Goal: Task Accomplishment & Management: Manage account settings

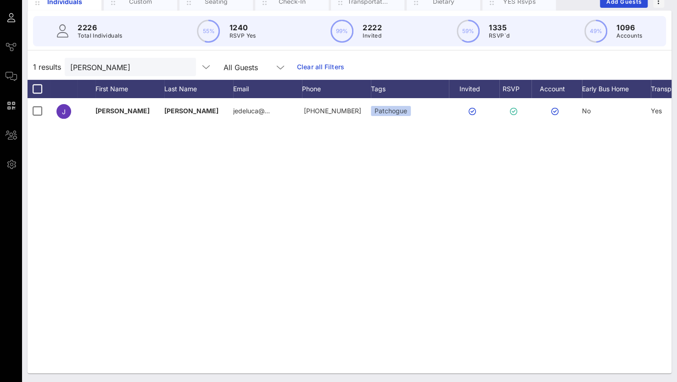
scroll to position [0, 71]
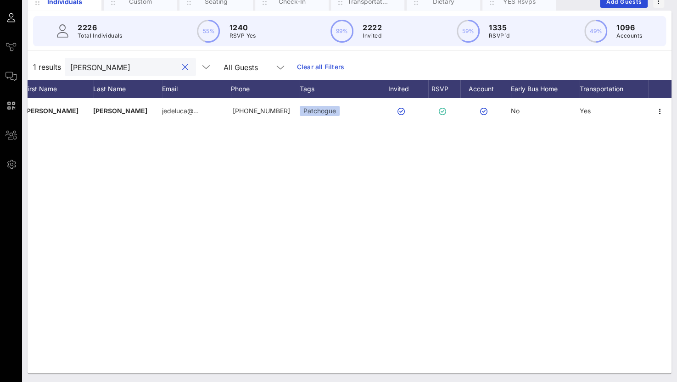
drag, startPoint x: 102, startPoint y: 64, endPoint x: 66, endPoint y: 65, distance: 36.3
click at [66, 65] on div "[PERSON_NAME]" at bounding box center [130, 67] width 131 height 18
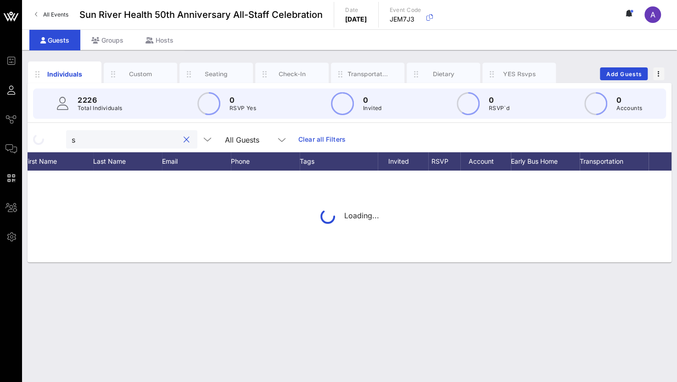
scroll to position [0, 0]
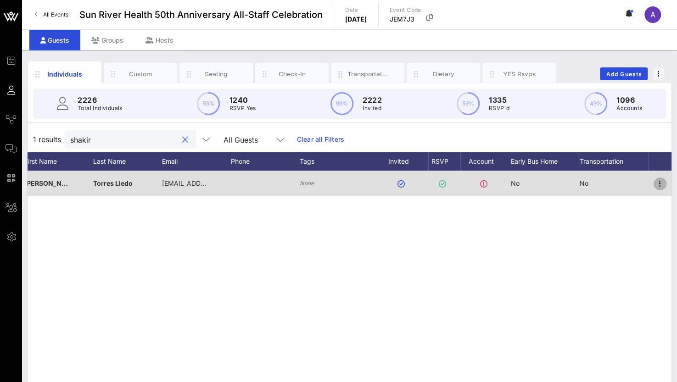
click at [660, 183] on icon "button" at bounding box center [660, 184] width 11 height 11
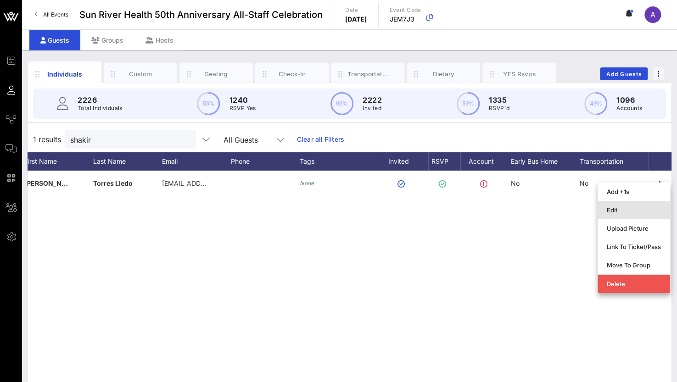
click at [617, 213] on div "Edit" at bounding box center [634, 210] width 54 height 7
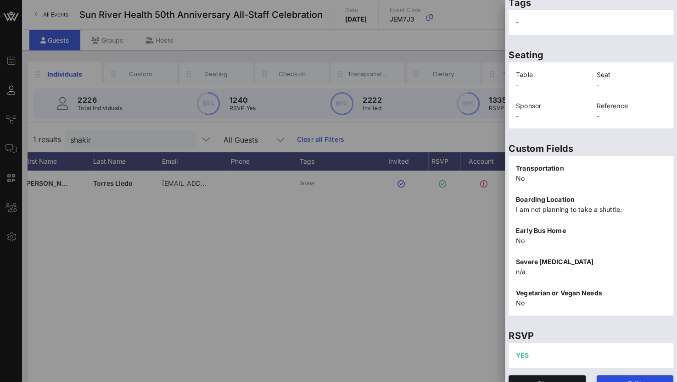
scroll to position [186, 0]
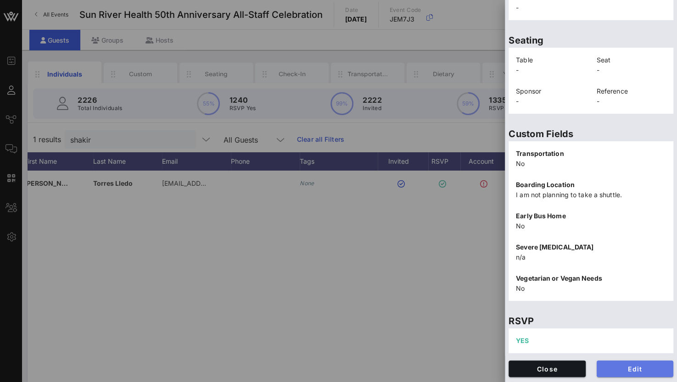
click at [633, 366] on span "Edit" at bounding box center [635, 369] width 62 height 8
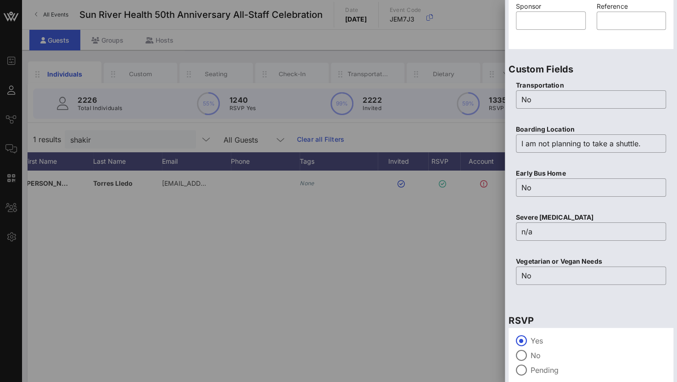
scroll to position [359, 0]
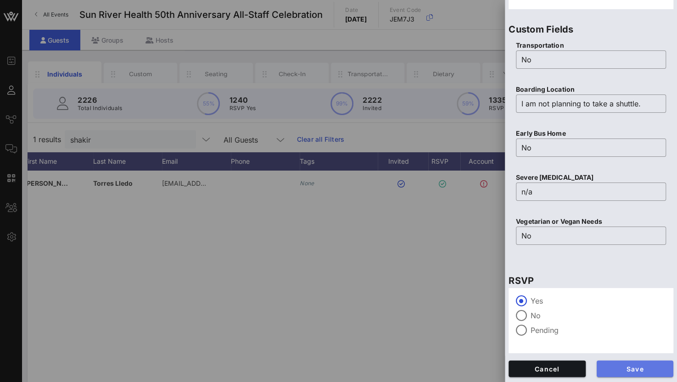
click at [634, 364] on button "Save" at bounding box center [635, 369] width 77 height 17
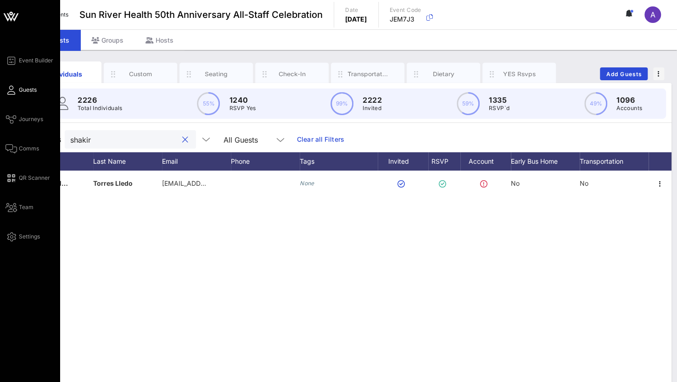
drag, startPoint x: 114, startPoint y: 143, endPoint x: 16, endPoint y: 136, distance: 98.0
click at [16, 136] on div "Event Builder Guests Journeys Comms QR Scanner Team Settings Sun River Health 5…" at bounding box center [338, 227] width 677 height 455
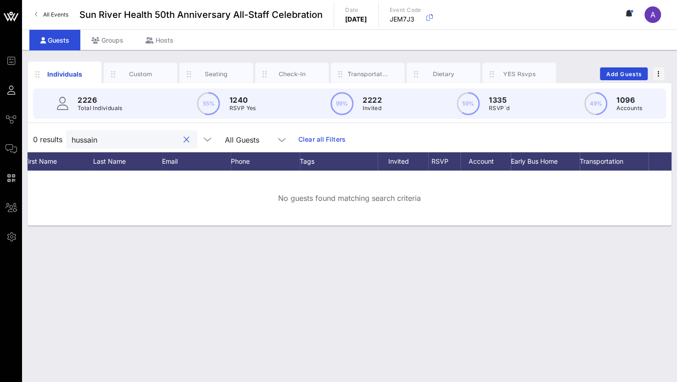
drag, startPoint x: 99, startPoint y: 139, endPoint x: 67, endPoint y: 137, distance: 32.2
click at [67, 137] on div "hussain" at bounding box center [131, 139] width 131 height 18
paste input "[PERSON_NAME]"
type input "[PERSON_NAME]"
click at [626, 71] on button "Add Guests" at bounding box center [624, 73] width 48 height 13
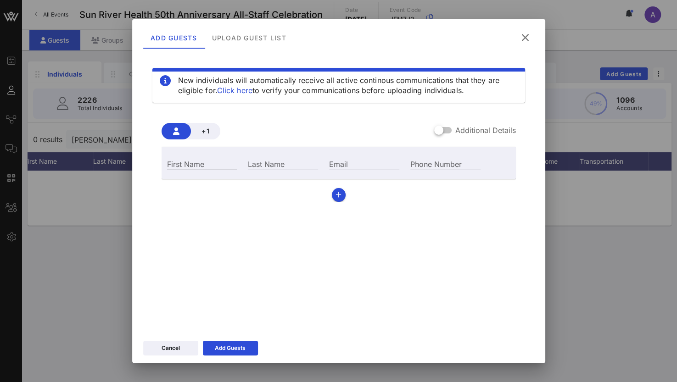
click at [182, 161] on div "First Name" at bounding box center [202, 164] width 70 height 12
type input "Nida"
type input "Hussain"
click at [336, 192] on icon "button" at bounding box center [339, 195] width 6 height 6
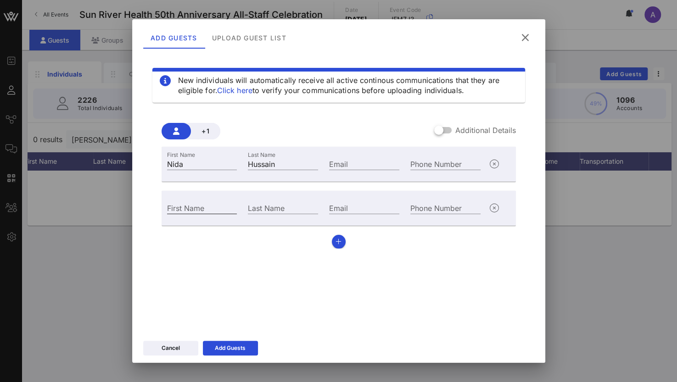
drag, startPoint x: 191, startPoint y: 207, endPoint x: 199, endPoint y: 207, distance: 7.8
click at [194, 207] on div "First Name" at bounding box center [202, 208] width 70 height 12
paste input "[PERSON_NAME]"
click at [191, 212] on input "[PERSON_NAME]" at bounding box center [202, 208] width 70 height 12
paste input "[PERSON_NAME]"
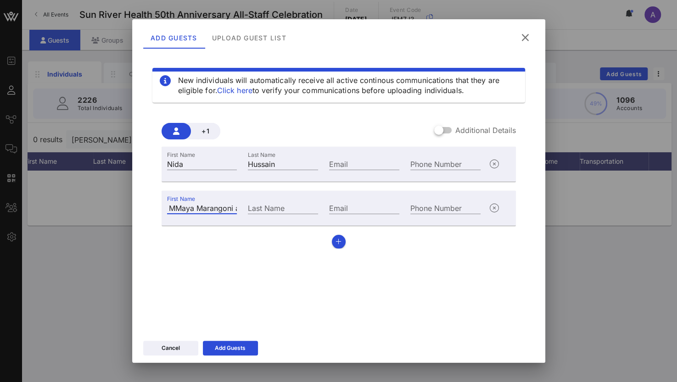
scroll to position [0, 51]
drag, startPoint x: 176, startPoint y: 207, endPoint x: 222, endPoint y: 212, distance: 45.7
click at [203, 210] on input "Maya MMaya Marangoni arangoni" at bounding box center [202, 208] width 70 height 12
drag, startPoint x: 187, startPoint y: 207, endPoint x: 232, endPoint y: 209, distance: 44.6
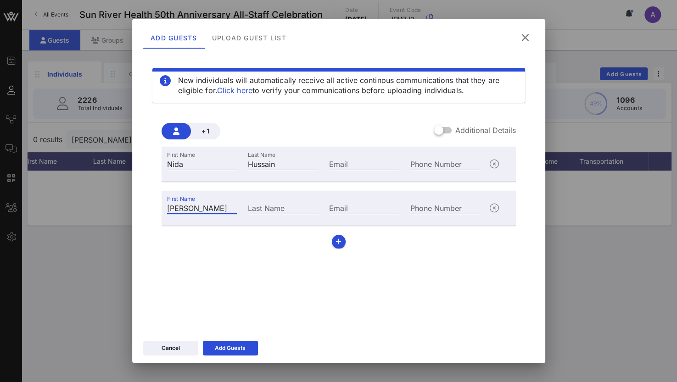
click at [232, 209] on div "First Name [PERSON_NAME]" at bounding box center [202, 208] width 70 height 12
type input "Maya"
click at [266, 210] on input "Last Name" at bounding box center [283, 208] width 70 height 12
paste input "Marangoni"
type input "Marangoni"
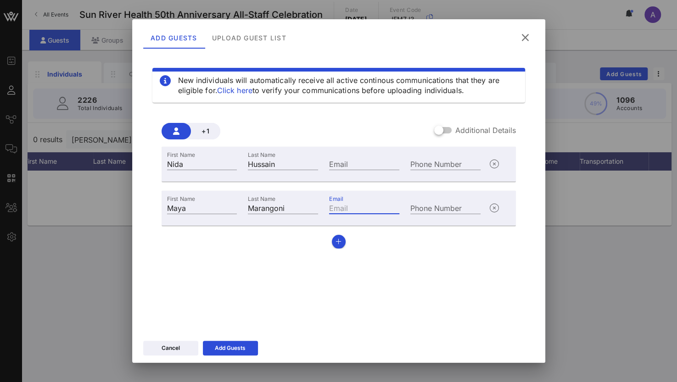
click at [349, 206] on input "Email" at bounding box center [364, 208] width 70 height 12
paste input "[EMAIL_ADDRESS][DOMAIN_NAME]"
type input "[EMAIL_ADDRESS][DOMAIN_NAME]"
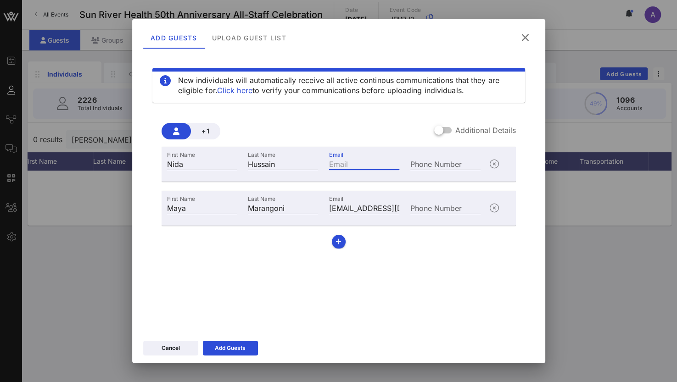
click at [345, 166] on input "Email" at bounding box center [364, 164] width 70 height 12
paste input "[EMAIL_ADDRESS][DOMAIN_NAME]"
type input "[EMAIL_ADDRESS][DOMAIN_NAME]"
click at [244, 348] on div "Add Guests" at bounding box center [230, 348] width 31 height 9
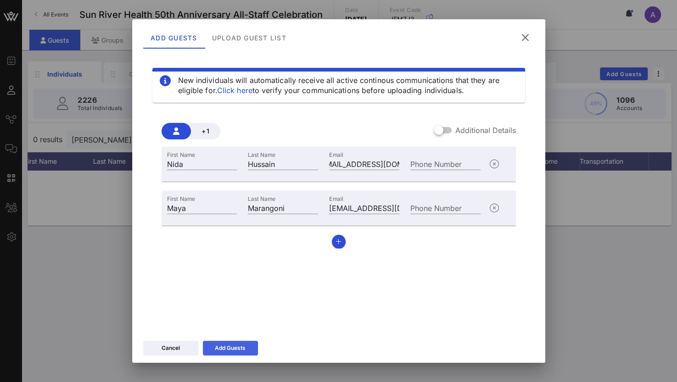
scroll to position [0, 0]
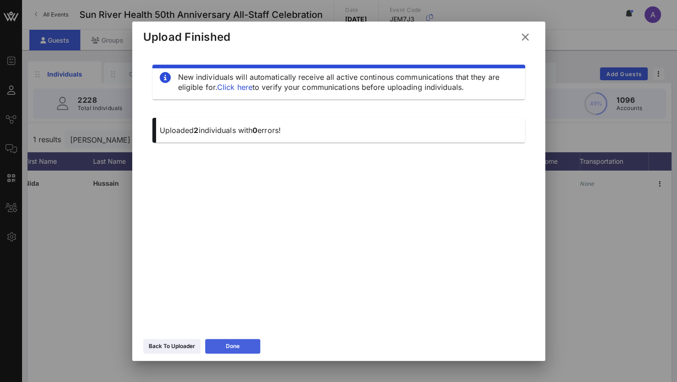
click at [246, 348] on button "Done" at bounding box center [232, 346] width 55 height 15
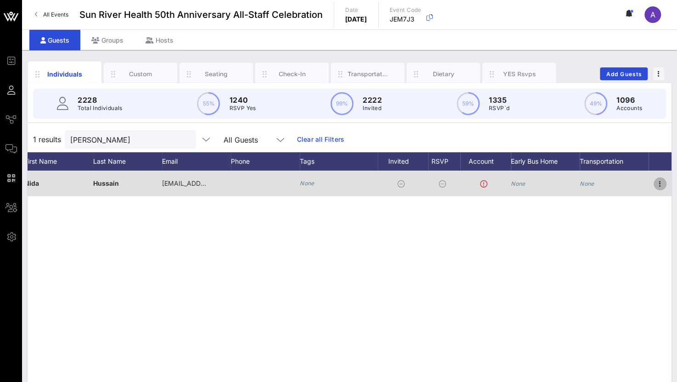
drag, startPoint x: 660, startPoint y: 184, endPoint x: 654, endPoint y: 187, distance: 6.8
click at [660, 185] on icon "button" at bounding box center [660, 184] width 11 height 11
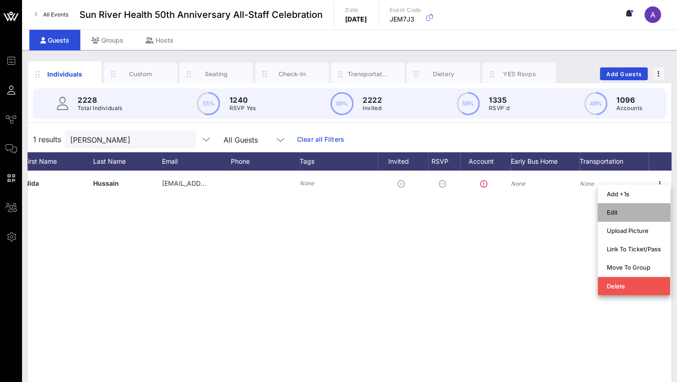
click at [623, 207] on div "Edit" at bounding box center [634, 212] width 54 height 15
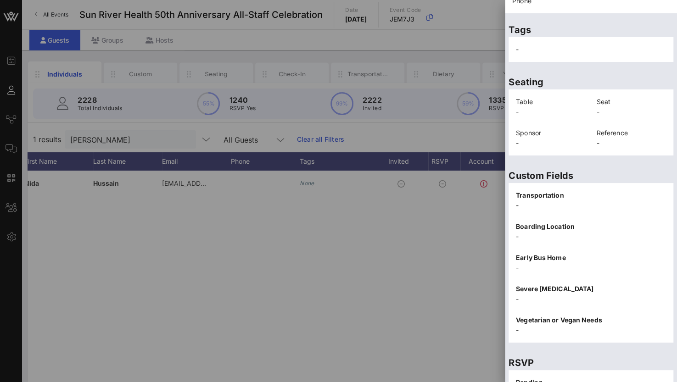
scroll to position [186, 0]
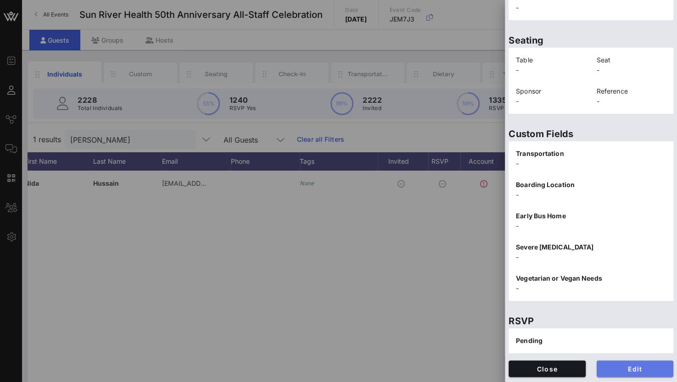
click at [627, 374] on button "Edit" at bounding box center [635, 369] width 77 height 17
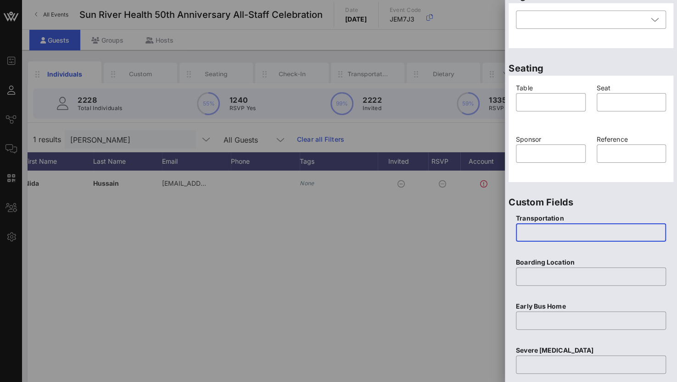
drag, startPoint x: 528, startPoint y: 235, endPoint x: 525, endPoint y: 238, distance: 4.9
click at [529, 235] on input "text" at bounding box center [591, 232] width 139 height 15
type input "N"
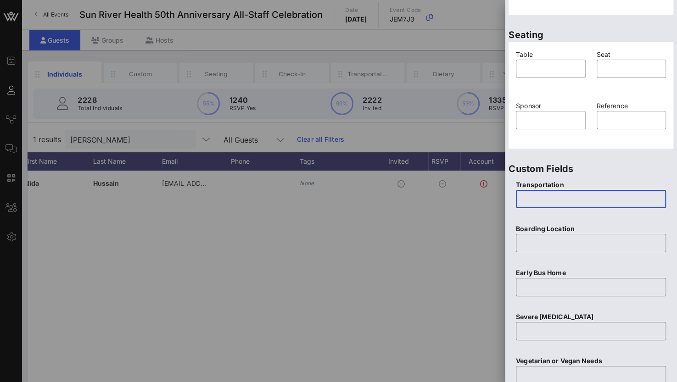
scroll to position [324, 0]
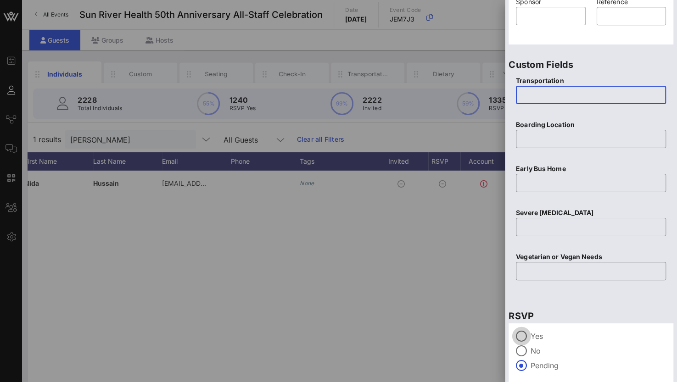
click at [523, 333] on div at bounding box center [522, 337] width 16 height 16
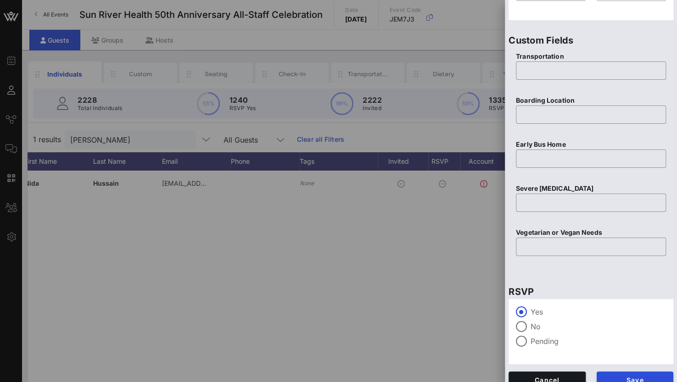
scroll to position [359, 0]
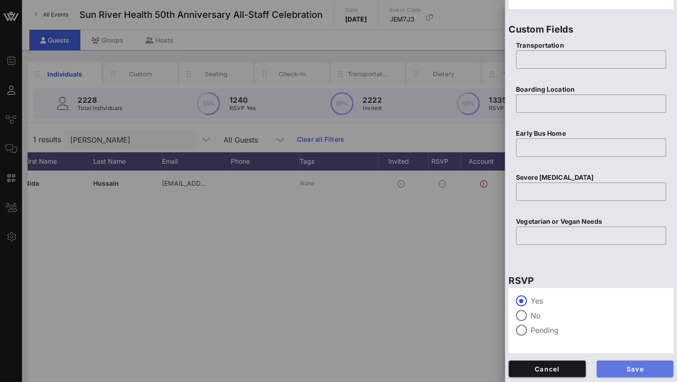
click at [622, 369] on span "Save" at bounding box center [635, 369] width 62 height 8
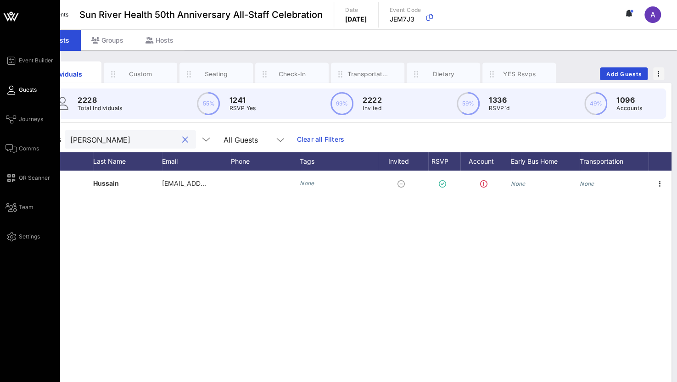
drag, startPoint x: 118, startPoint y: 141, endPoint x: 10, endPoint y: 138, distance: 108.4
click at [10, 138] on div "Event Builder Guests Journeys Comms QR Scanner Team Settings Sun River Health 5…" at bounding box center [338, 227] width 677 height 455
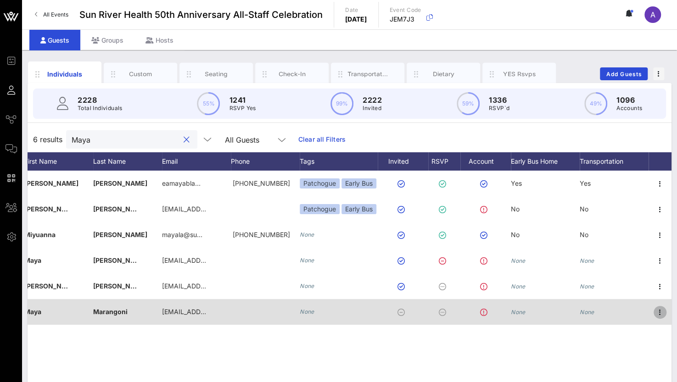
click at [658, 314] on icon "button" at bounding box center [660, 312] width 11 height 11
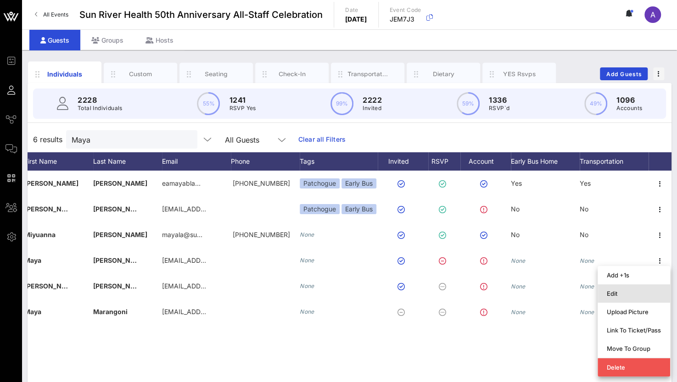
click at [631, 292] on div "Edit" at bounding box center [634, 293] width 54 height 7
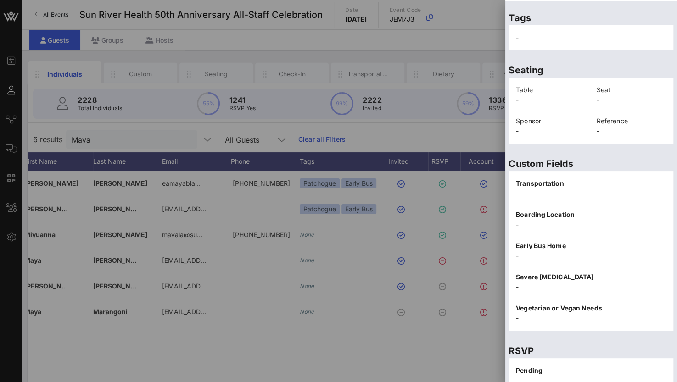
scroll to position [186, 0]
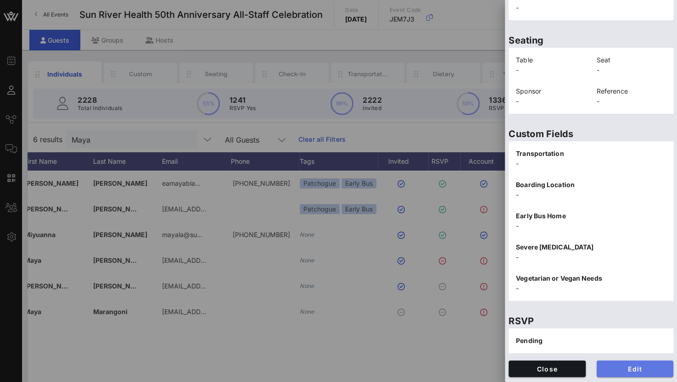
click at [619, 374] on button "Edit" at bounding box center [635, 369] width 77 height 17
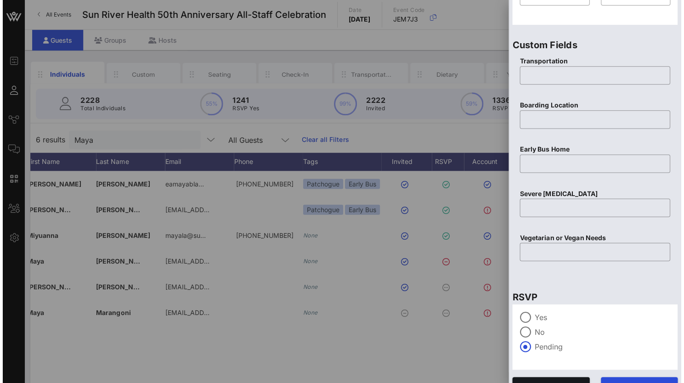
scroll to position [359, 0]
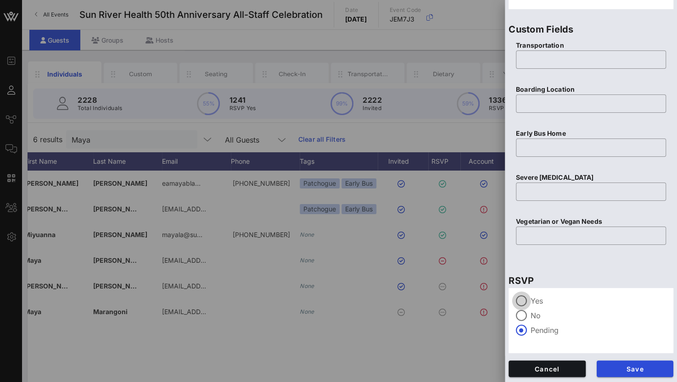
click at [526, 300] on div at bounding box center [522, 301] width 16 height 16
click at [628, 365] on span "Save" at bounding box center [635, 369] width 62 height 8
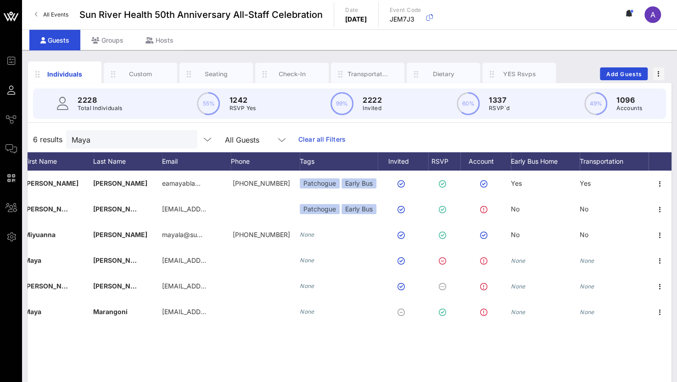
drag, startPoint x: 102, startPoint y: 146, endPoint x: 63, endPoint y: 141, distance: 38.8
click at [63, 141] on div "6 results [PERSON_NAME] All Guests Clear all Filters" at bounding box center [350, 140] width 644 height 26
click at [105, 143] on input "Maya" at bounding box center [125, 140] width 107 height 12
drag, startPoint x: 93, startPoint y: 137, endPoint x: 61, endPoint y: 134, distance: 32.8
click at [61, 134] on div "6 results [PERSON_NAME] All Guests Clear all Filters" at bounding box center [350, 140] width 644 height 26
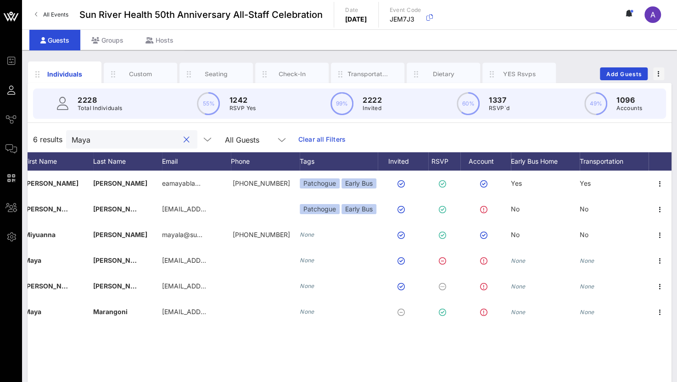
paste input "[PERSON_NAME]"
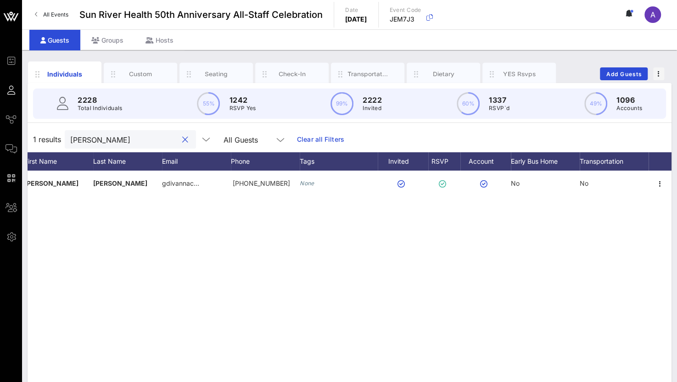
type input "[PERSON_NAME]"
click at [230, 268] on div "[PERSON_NAME] gdivannac… [PHONE_NUMBER] None No No" at bounding box center [350, 308] width 644 height 275
click at [195, 281] on div "[PERSON_NAME] gdivannac… [PHONE_NUMBER] None No No" at bounding box center [350, 308] width 644 height 275
